Goal: Obtain resource: Download file/media

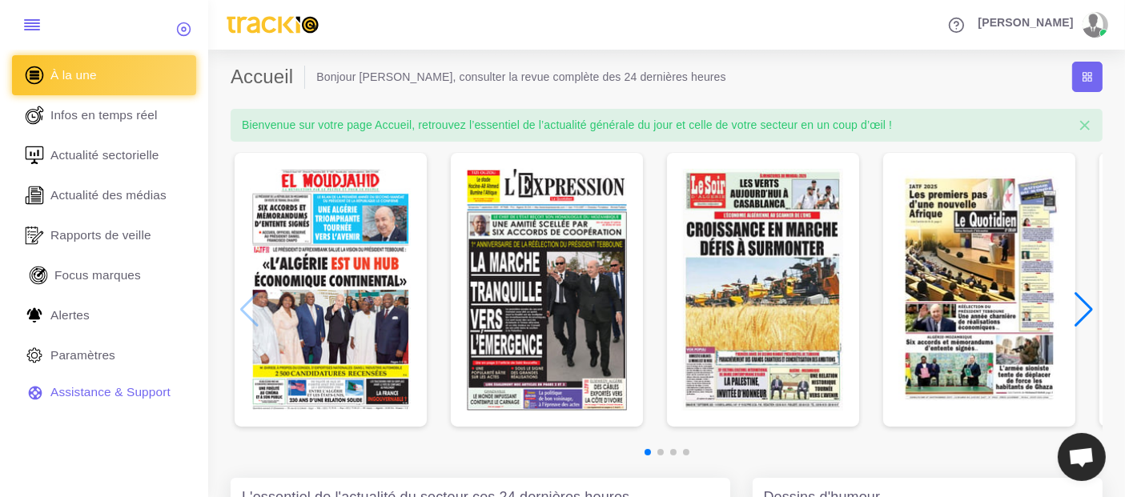
click at [82, 289] on link "Focus marques" at bounding box center [104, 275] width 184 height 40
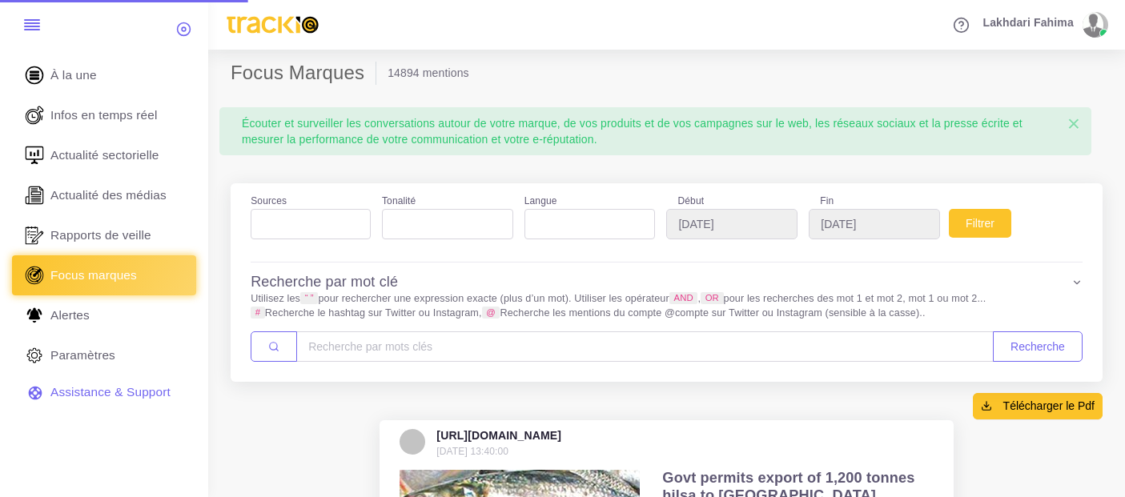
select select
click at [297, 230] on ul at bounding box center [310, 221] width 118 height 22
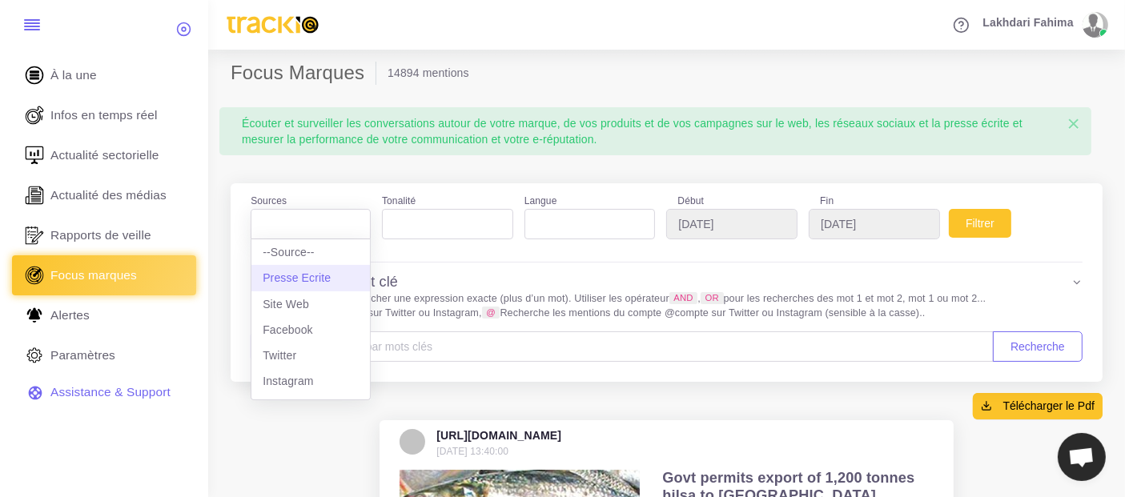
select select "presseecrite"
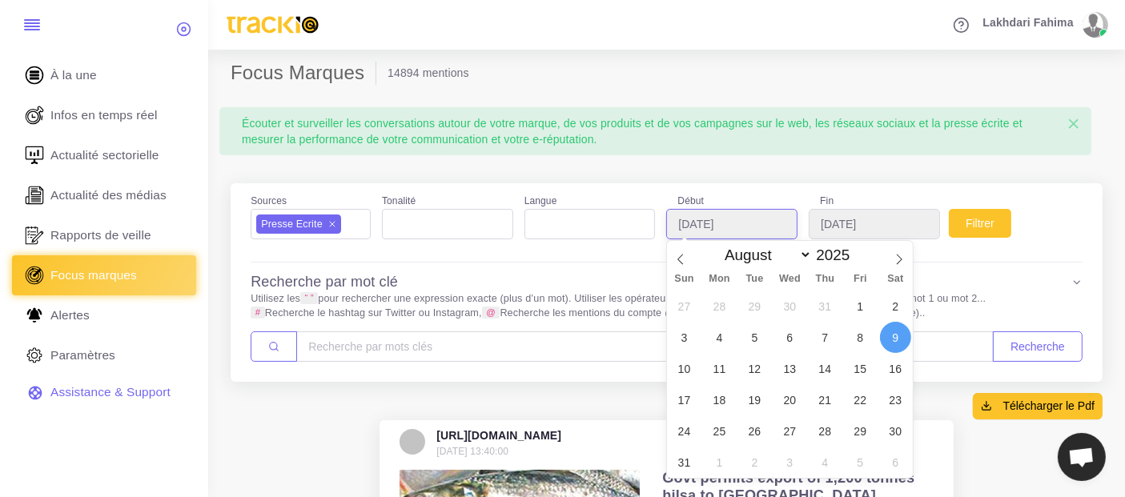
click at [738, 222] on input "2025-08-09" at bounding box center [731, 224] width 131 height 30
click at [789, 248] on select "January February March April May June July August September October November De…" at bounding box center [764, 255] width 94 height 18
select select "8"
click at [717, 246] on select "January February March April May June July August September October November De…" at bounding box center [764, 255] width 94 height 18
type input "[DATE]"
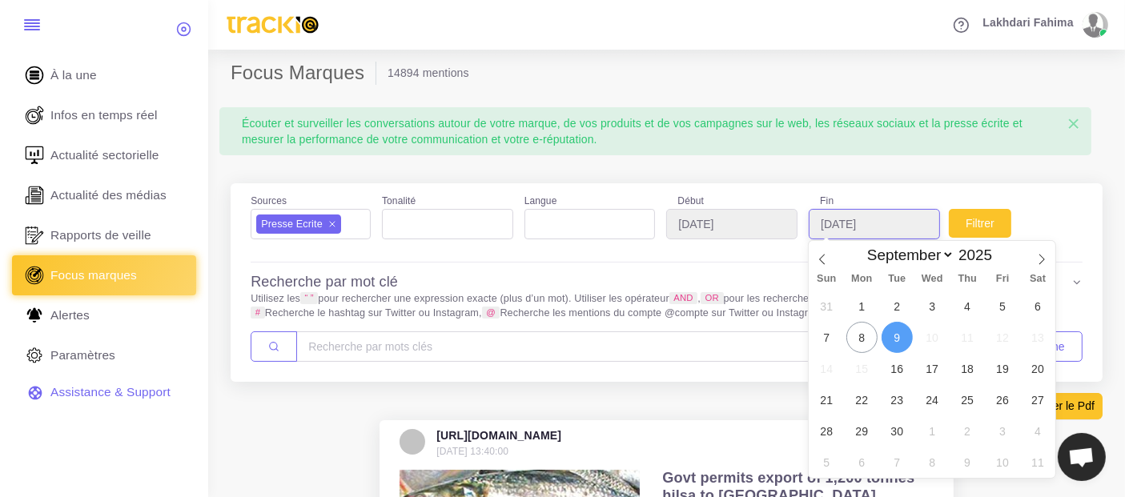
click at [882, 220] on input "2025-09-09" at bounding box center [874, 224] width 131 height 30
type input "[DATE]"
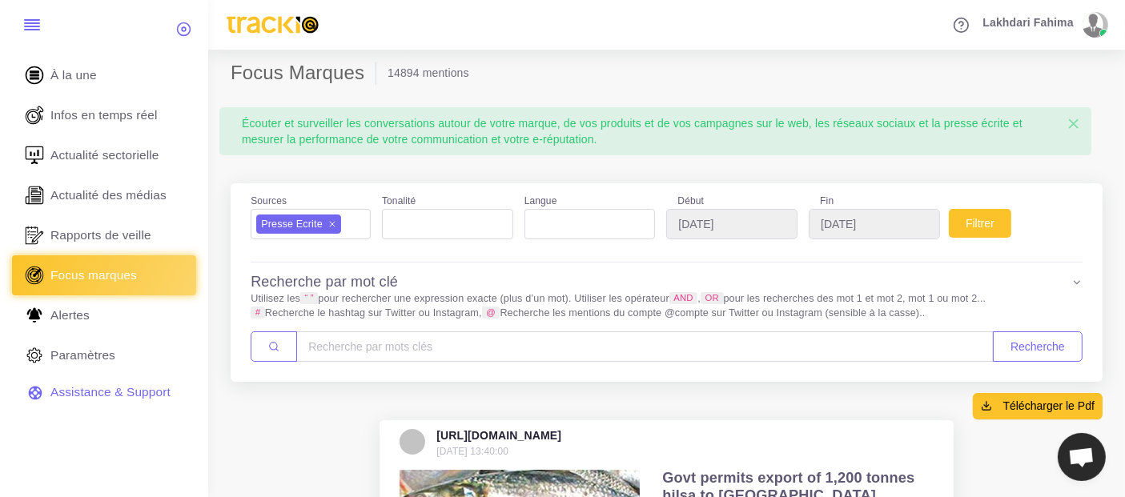
click at [985, 200] on div "Filtrer" at bounding box center [986, 221] width 71 height 58
click at [987, 224] on button "Filtrer" at bounding box center [980, 223] width 62 height 29
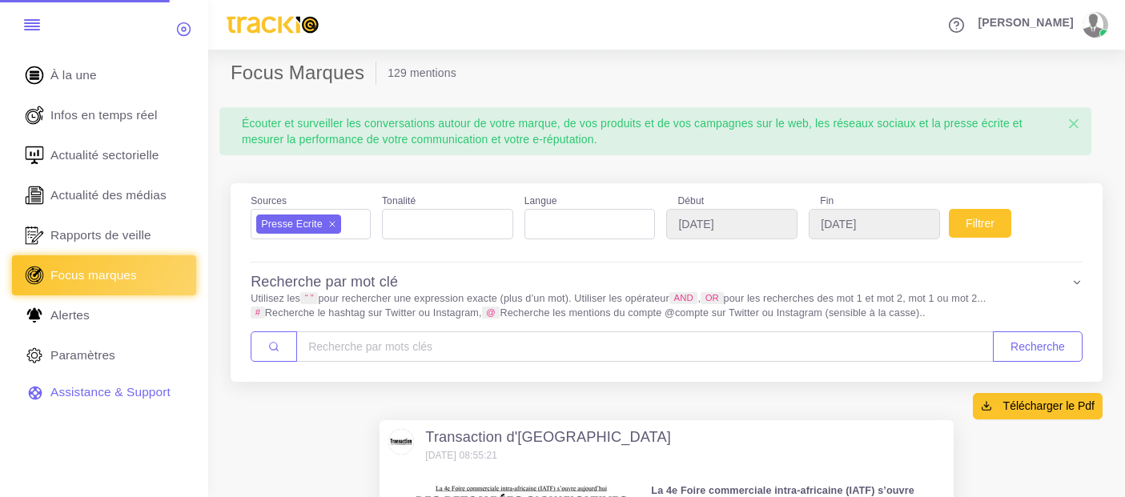
select select
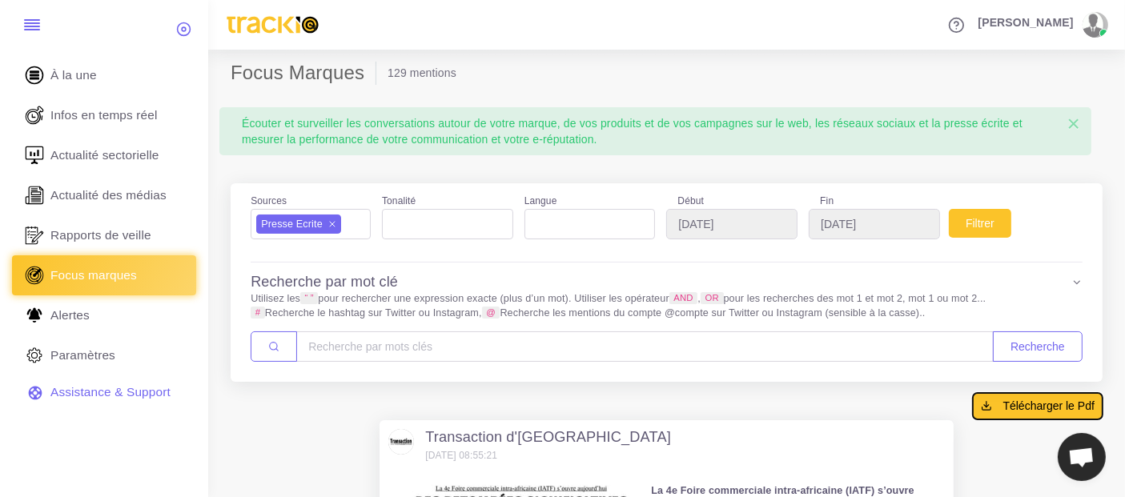
click at [1029, 403] on span "Télécharger le Pdf" at bounding box center [1048, 406] width 91 height 16
